Goal: Information Seeking & Learning: Learn about a topic

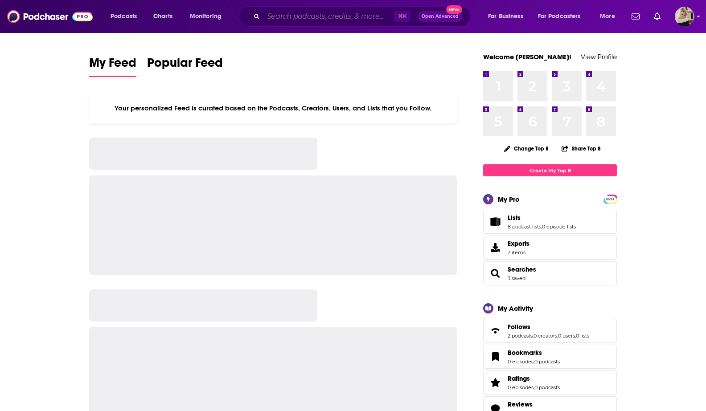
click at [304, 17] on input "Search podcasts, credits, & more..." at bounding box center [328, 16] width 131 height 14
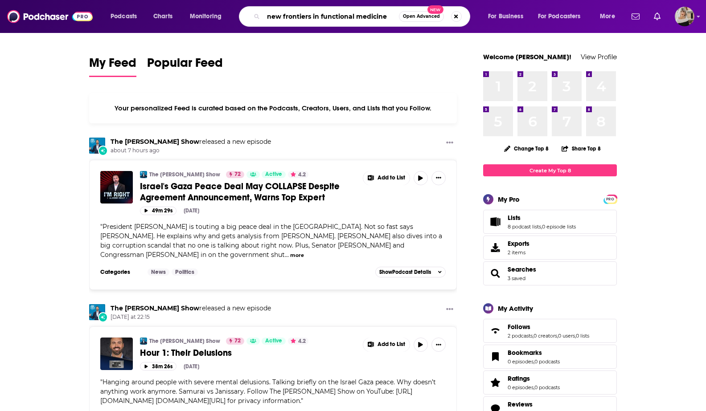
type input "new frontiers in functional medicine"
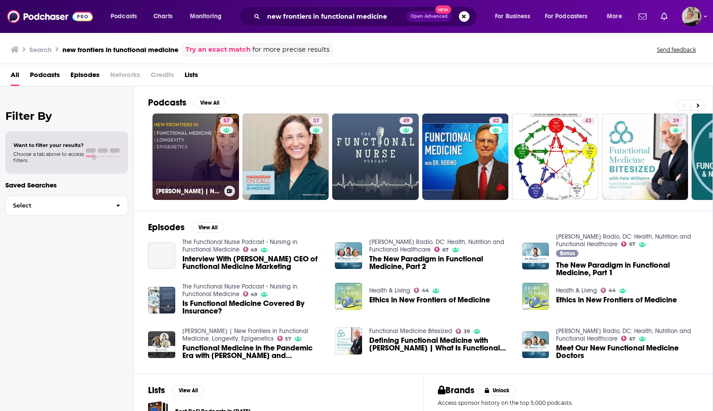
click at [197, 148] on link "57 Dr. Kara Fitzgerald | New Frontiers in Functional Medicine, Longevity, Epige…" at bounding box center [195, 157] width 86 height 86
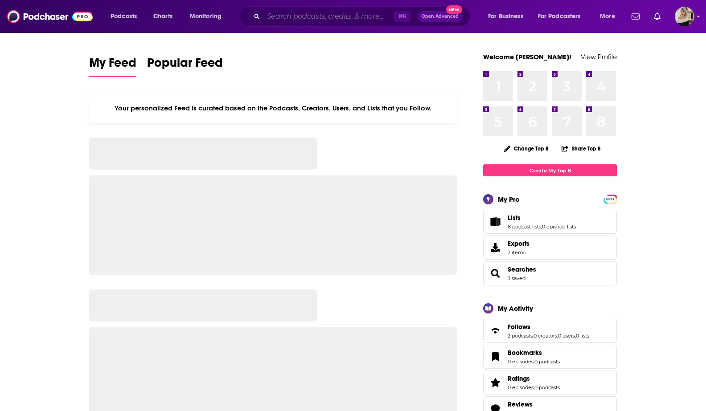
click at [296, 19] on input "Search podcasts, credits, & more..." at bounding box center [328, 16] width 131 height 14
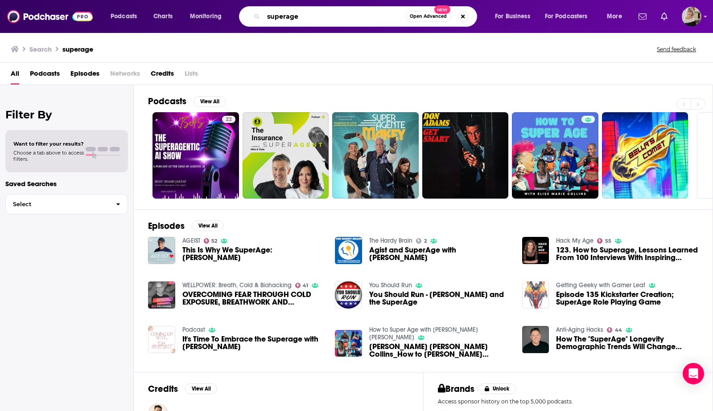
drag, startPoint x: 303, startPoint y: 16, endPoint x: 230, endPoint y: 16, distance: 72.7
click at [230, 16] on div "Podcasts Charts Monitoring superage Open Advanced New For Business For Podcaste…" at bounding box center [367, 16] width 526 height 21
type input "live happy now"
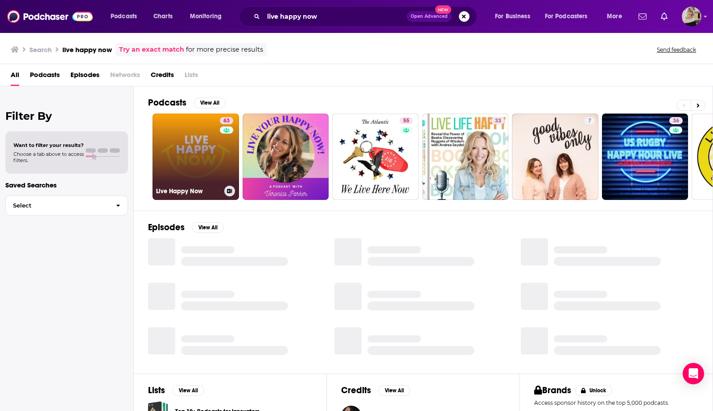
click at [187, 160] on link "63 Live Happy Now" at bounding box center [195, 157] width 86 height 86
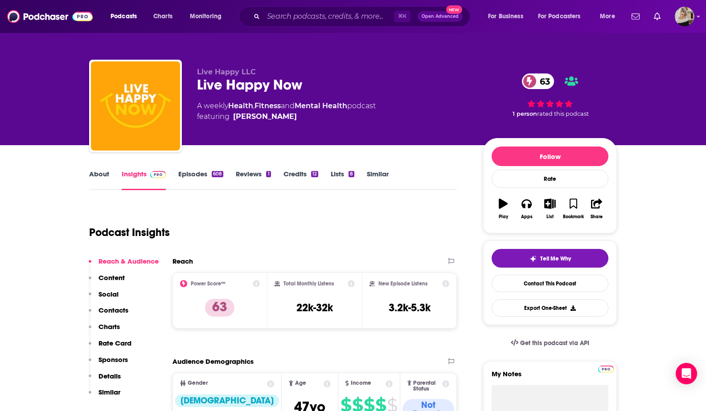
click at [98, 174] on link "About" at bounding box center [99, 180] width 20 height 21
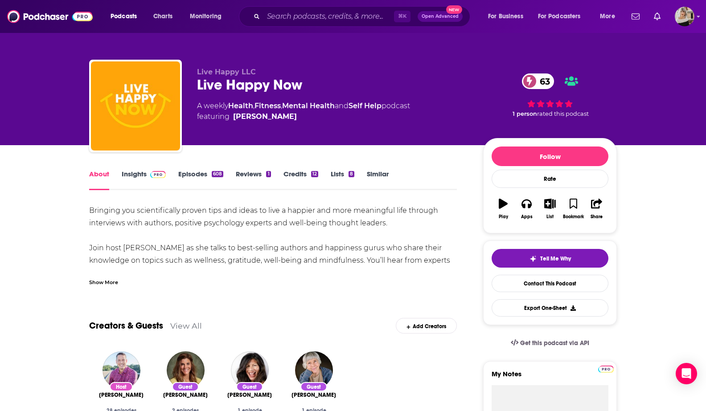
click at [135, 173] on link "Insights" at bounding box center [144, 180] width 44 height 21
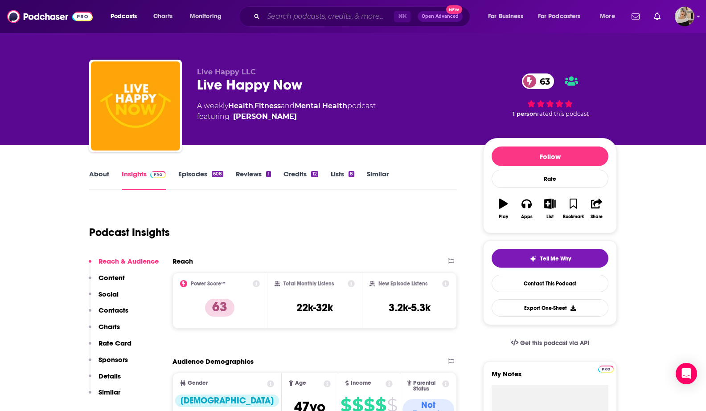
click at [287, 20] on input "Search podcasts, credits, & more..." at bounding box center [328, 16] width 131 height 14
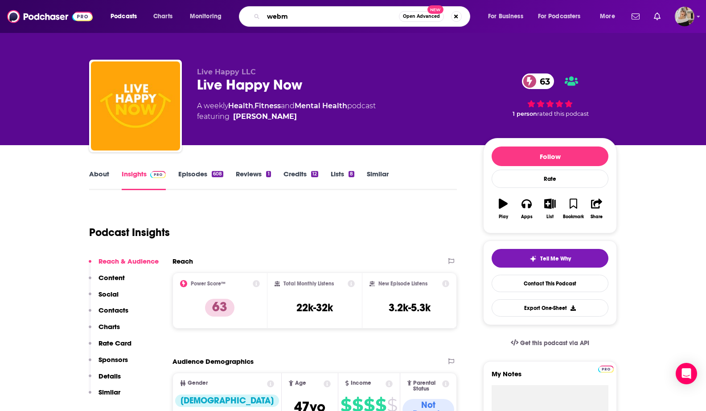
type input "webmd"
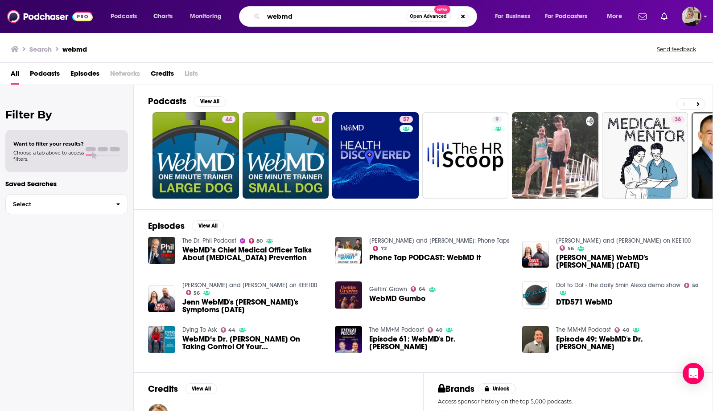
drag, startPoint x: 305, startPoint y: 15, endPoint x: 249, endPoint y: 15, distance: 56.6
click at [249, 15] on div "webmd Open Advanced New" at bounding box center [358, 16] width 238 height 21
type input "next level soul"
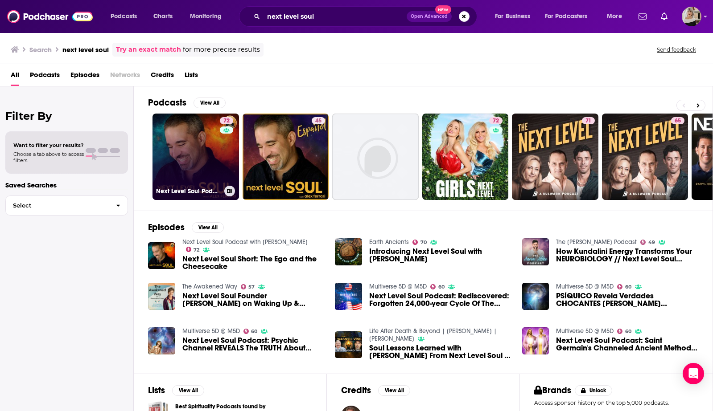
click at [205, 172] on link "72 Next Level Soul Podcast with [PERSON_NAME]" at bounding box center [195, 157] width 86 height 86
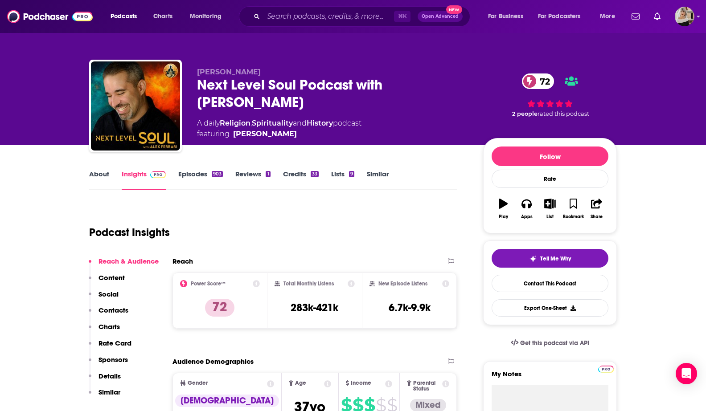
click at [99, 174] on link "About" at bounding box center [99, 180] width 20 height 21
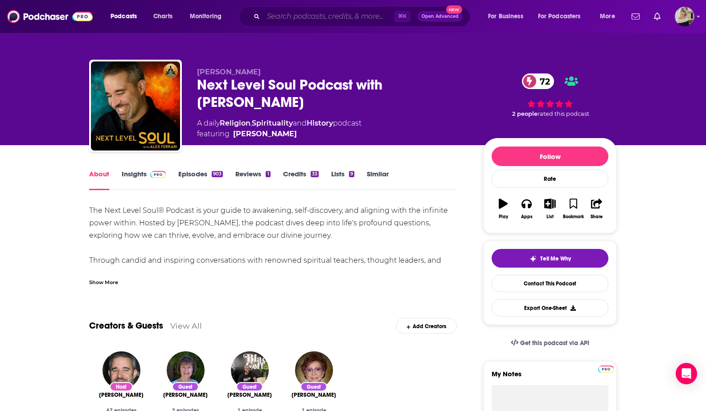
click at [274, 17] on input "Search podcasts, credits, & more..." at bounding box center [328, 16] width 131 height 14
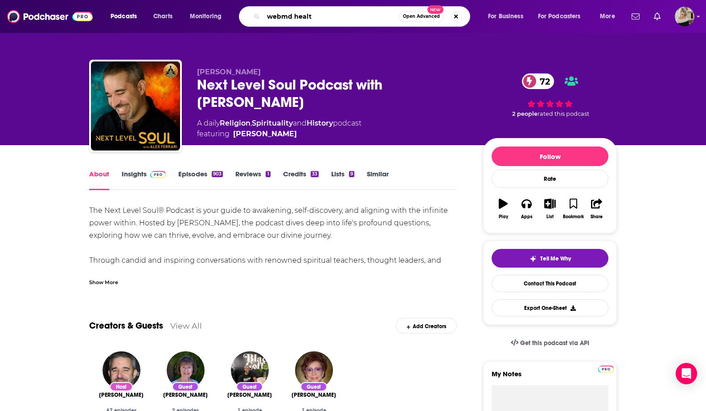
type input "webmd health"
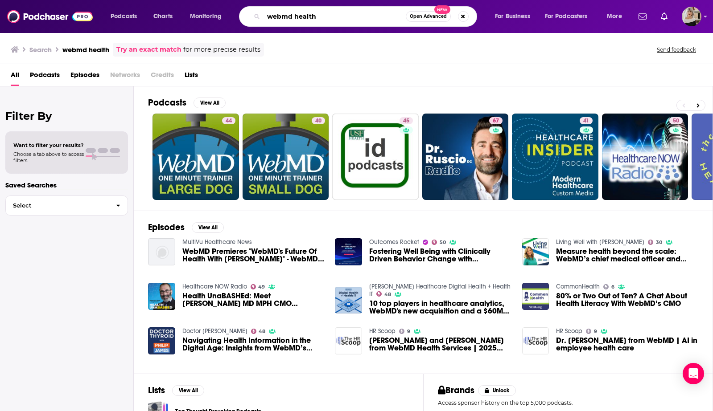
drag, startPoint x: 293, startPoint y: 17, endPoint x: 329, endPoint y: 18, distance: 36.1
click at [329, 18] on input "webmd health" at bounding box center [334, 16] width 142 height 14
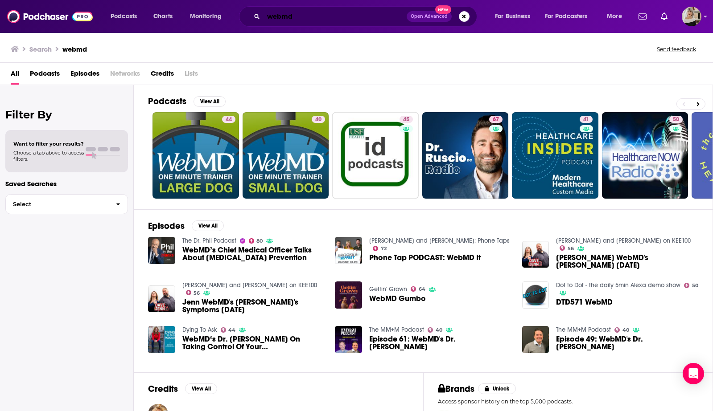
click at [308, 16] on input "webmd" at bounding box center [334, 16] width 143 height 14
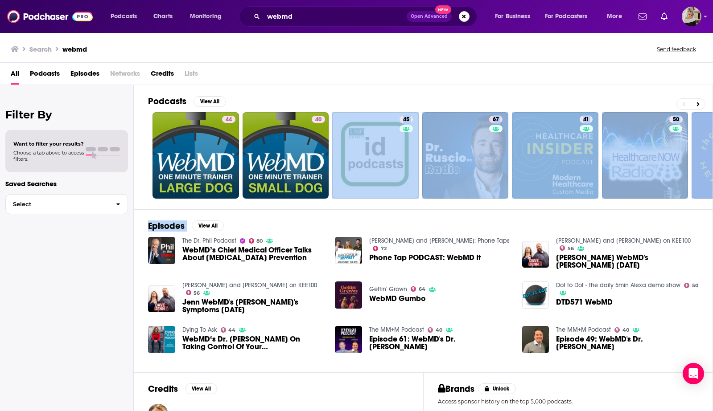
drag, startPoint x: 603, startPoint y: 209, endPoint x: 370, endPoint y: 206, distance: 232.7
click at [370, 206] on div "Podcasts View All 44 40 45 67 41 50 63 57 + 25 Episodes View All The Dr. [PERSO…" at bounding box center [423, 248] width 579 height 327
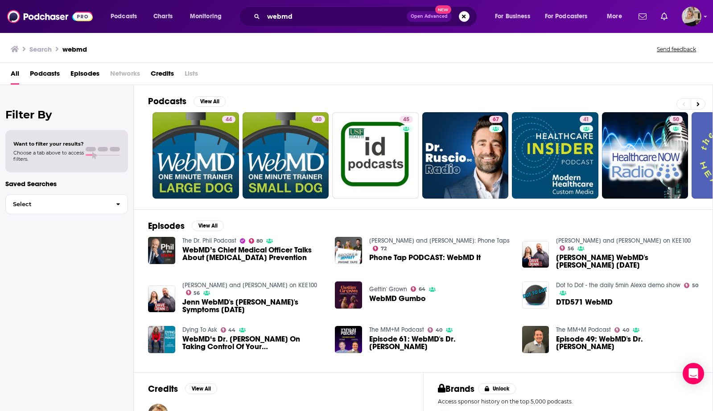
click at [504, 72] on div "All Podcasts Episodes Networks Credits Lists" at bounding box center [358, 75] width 695 height 18
click at [316, 16] on input "webmd" at bounding box center [334, 16] width 143 height 14
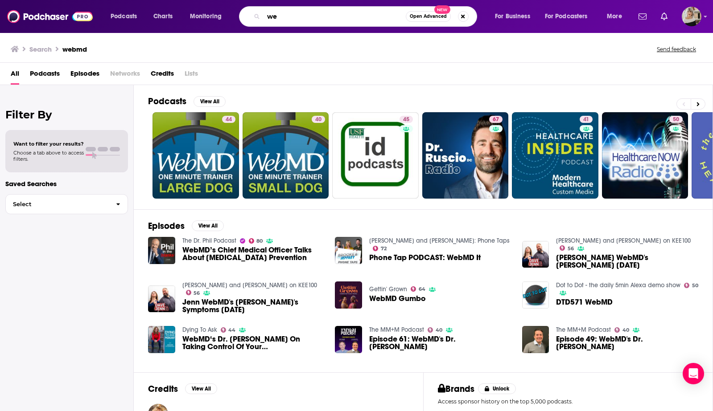
type input "w"
type input "WebMD"
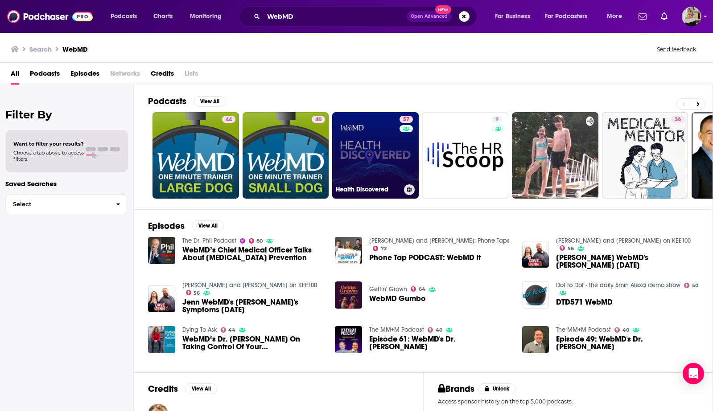
click at [374, 155] on link "57 Health Discovered" at bounding box center [375, 155] width 86 height 86
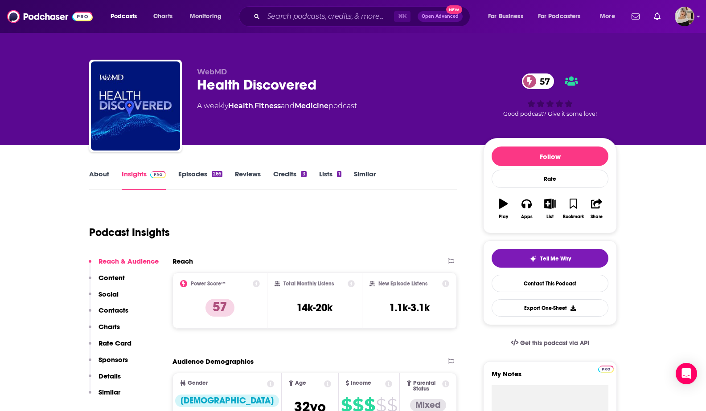
click at [102, 176] on link "About" at bounding box center [99, 180] width 20 height 21
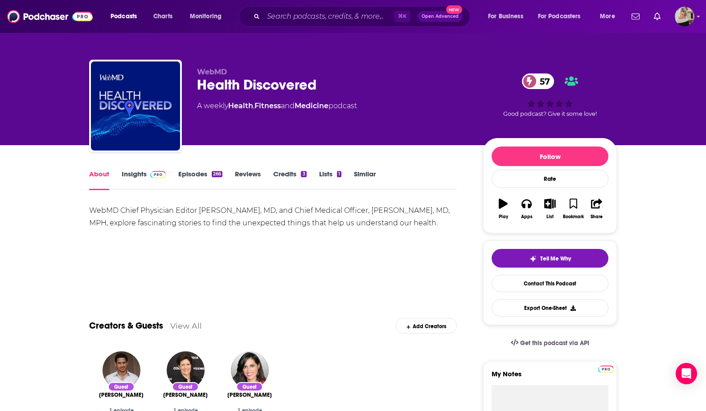
click at [133, 176] on link "Insights" at bounding box center [144, 180] width 44 height 21
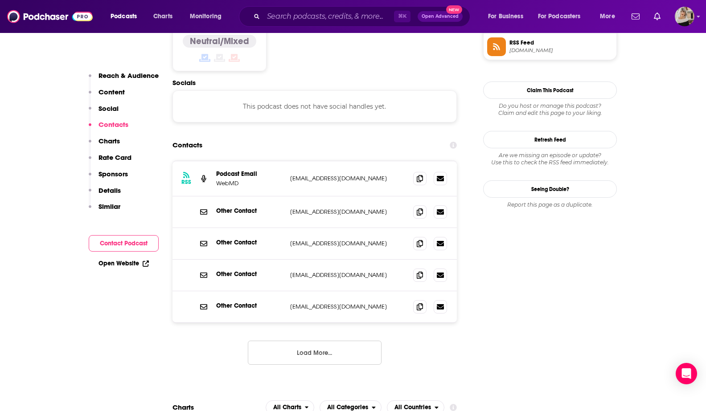
scroll to position [752, 0]
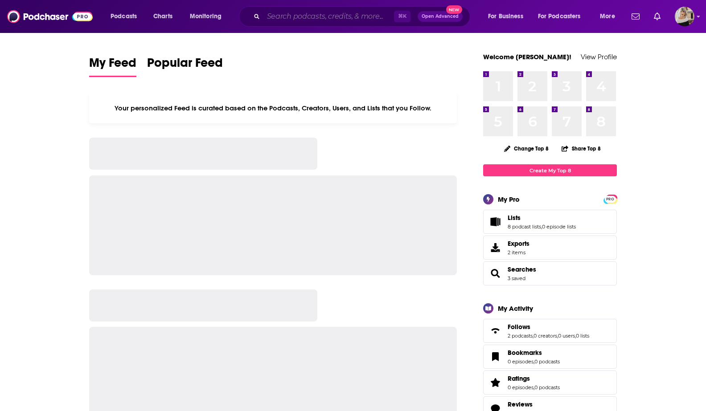
click at [279, 16] on input "Search podcasts, credits, & more..." at bounding box center [328, 16] width 131 height 14
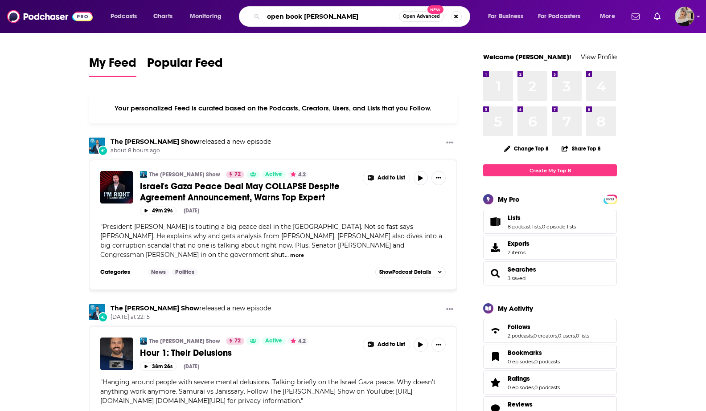
type input "open book anthony"
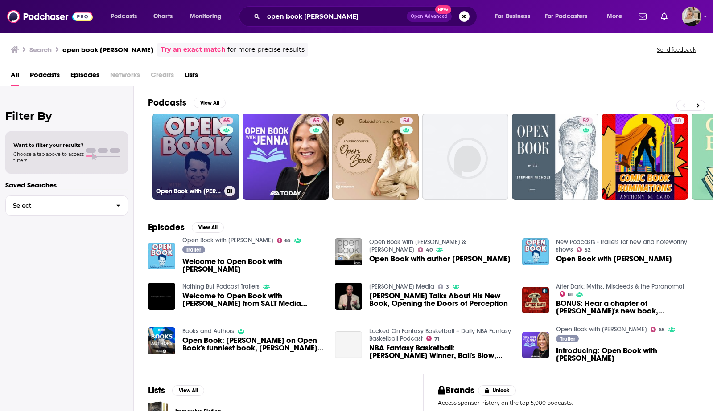
click at [187, 160] on link "65 Open Book with Anthony Scaramucci" at bounding box center [195, 157] width 86 height 86
